Goal: Find contact information: Find contact information

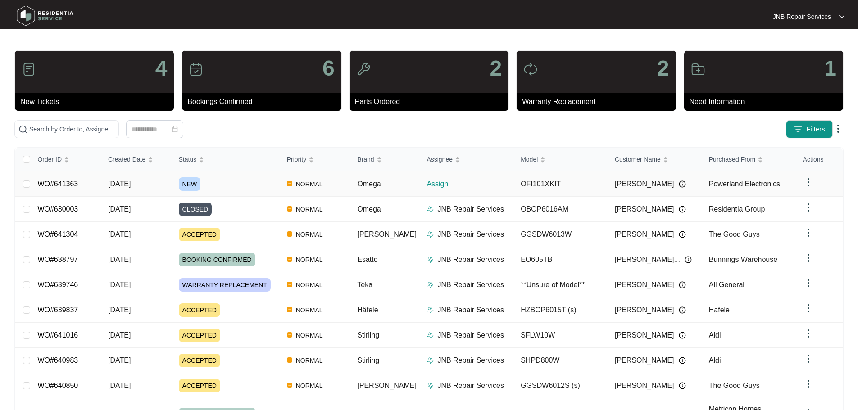
click at [123, 186] on span "[DATE]" at bounding box center [119, 184] width 23 height 8
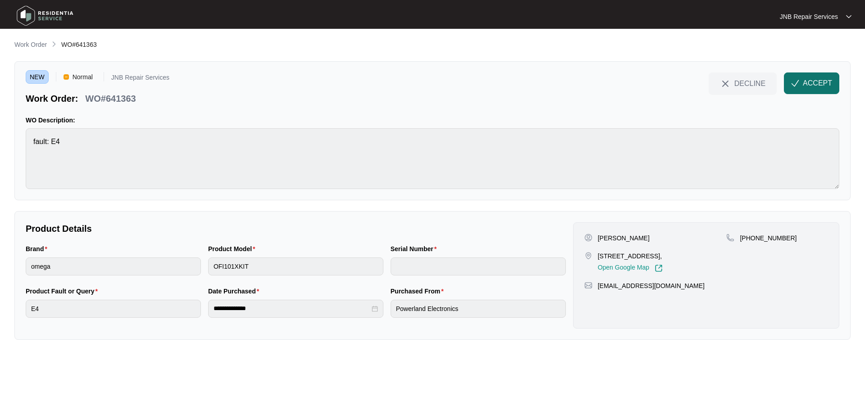
click at [830, 76] on button "ACCEPT" at bounding box center [810, 83] width 55 height 22
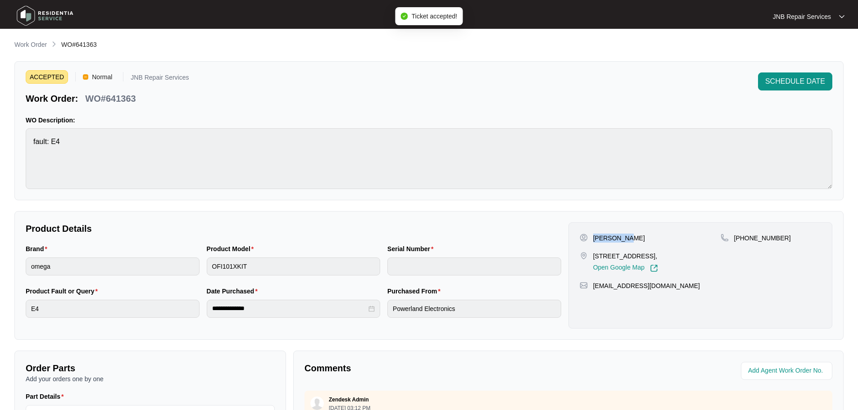
drag, startPoint x: 595, startPoint y: 240, endPoint x: 629, endPoint y: 238, distance: 34.3
click at [629, 238] on div "[PERSON_NAME]" at bounding box center [650, 238] width 141 height 9
copy p "[PERSON_NAME]"
drag, startPoint x: 593, startPoint y: 254, endPoint x: 621, endPoint y: 268, distance: 31.6
click at [621, 261] on p "[STREET_ADDRESS]," at bounding box center [625, 256] width 65 height 9
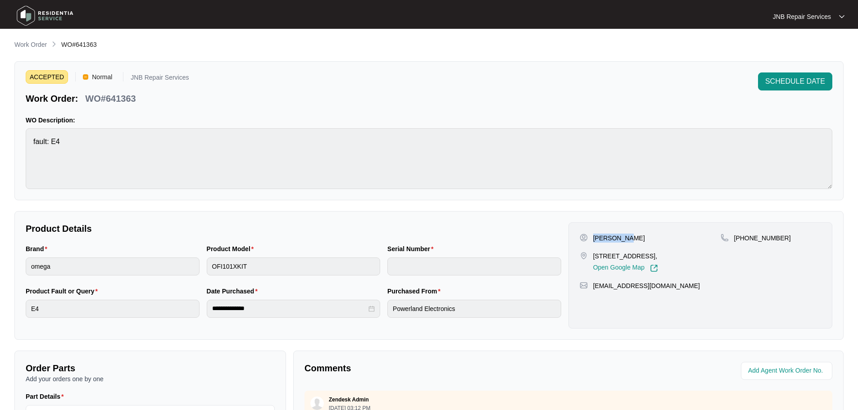
copy p "[STREET_ADDRESS],"
drag, startPoint x: 746, startPoint y: 238, endPoint x: 780, endPoint y: 240, distance: 34.7
click at [780, 240] on div "[PHONE_NUMBER]" at bounding box center [770, 238] width 100 height 9
copy p "406622275"
